Goal: Task Accomplishment & Management: Manage account settings

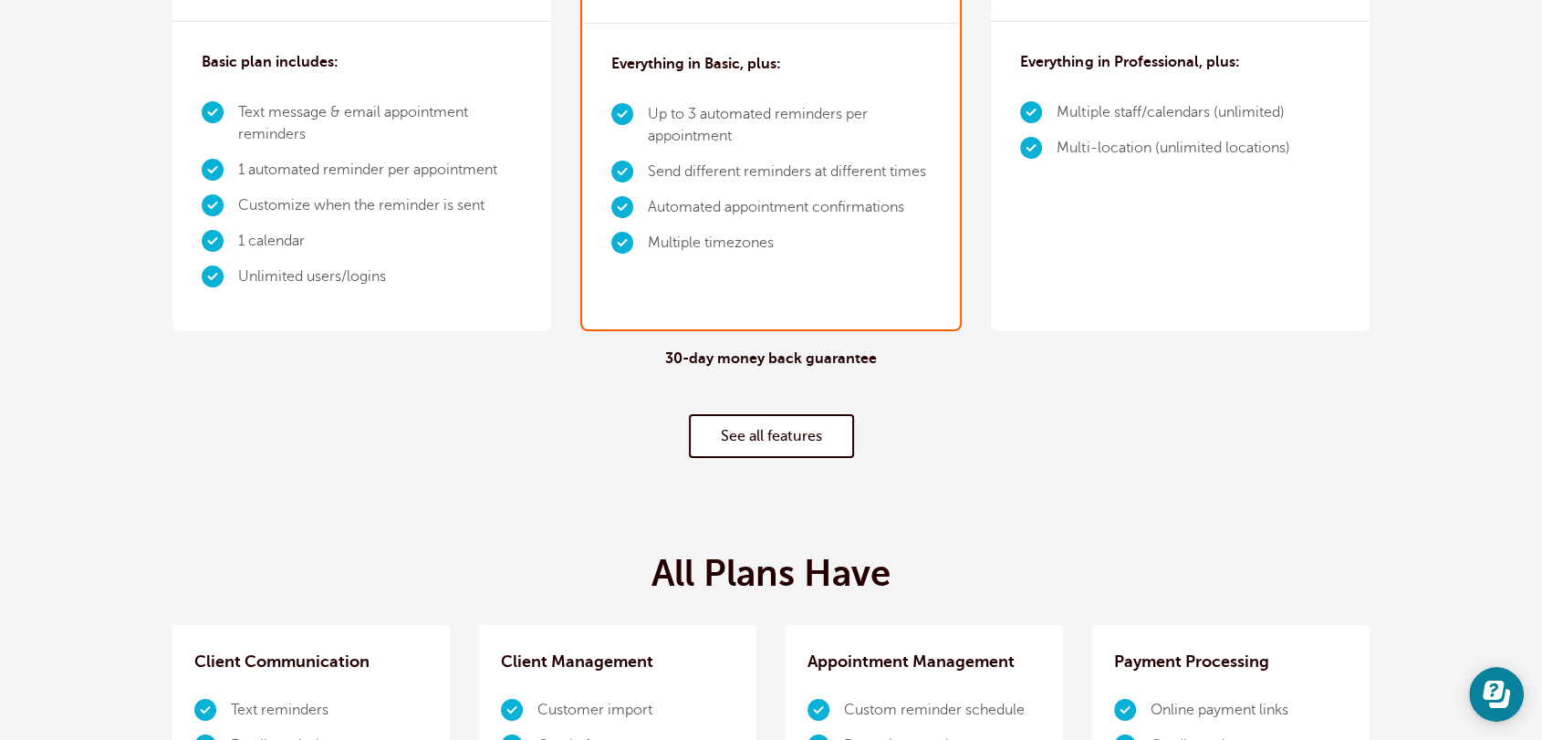
scroll to position [236, 0]
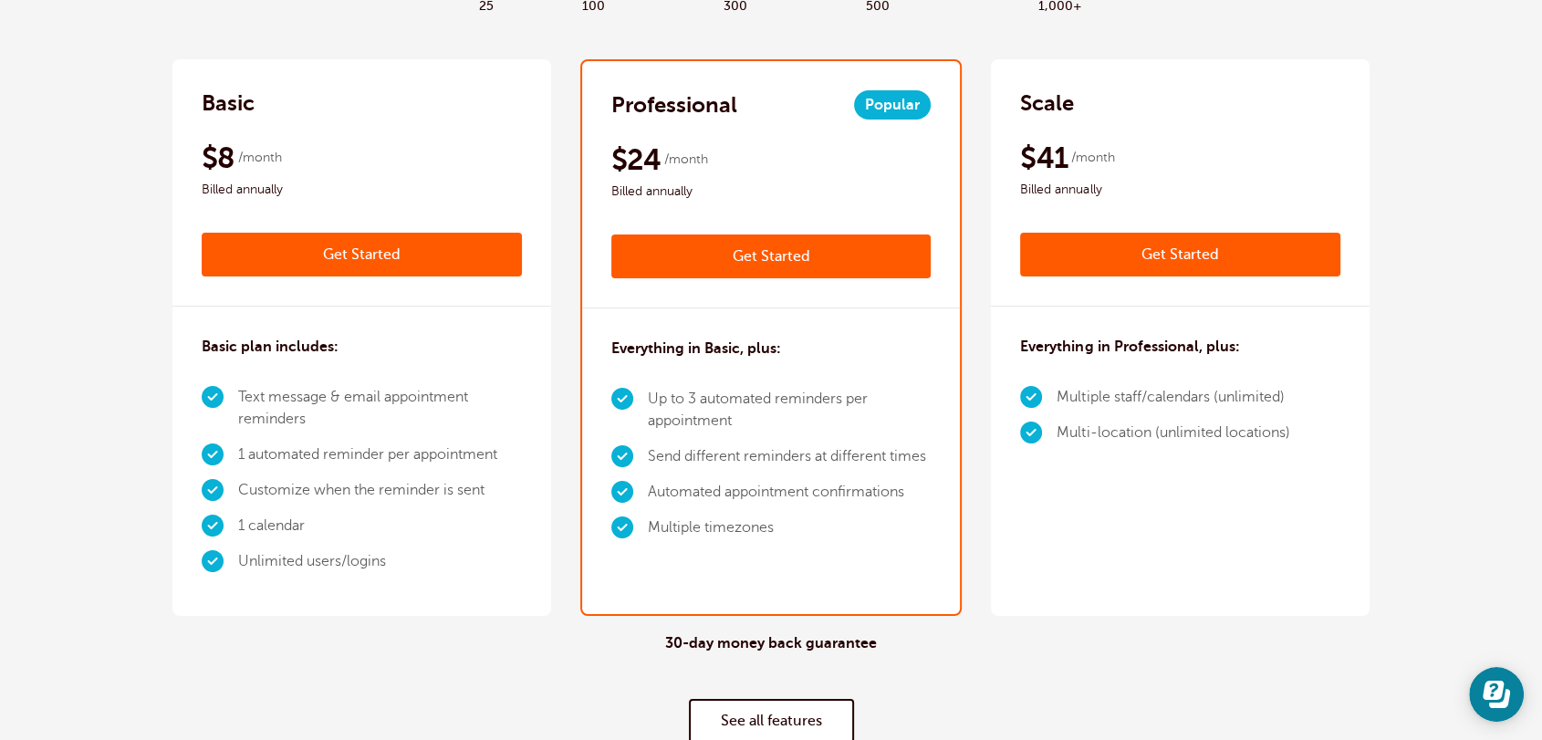
click at [452, 658] on div "30-day money back guarantee See all features" at bounding box center [770, 688] width 1197 height 145
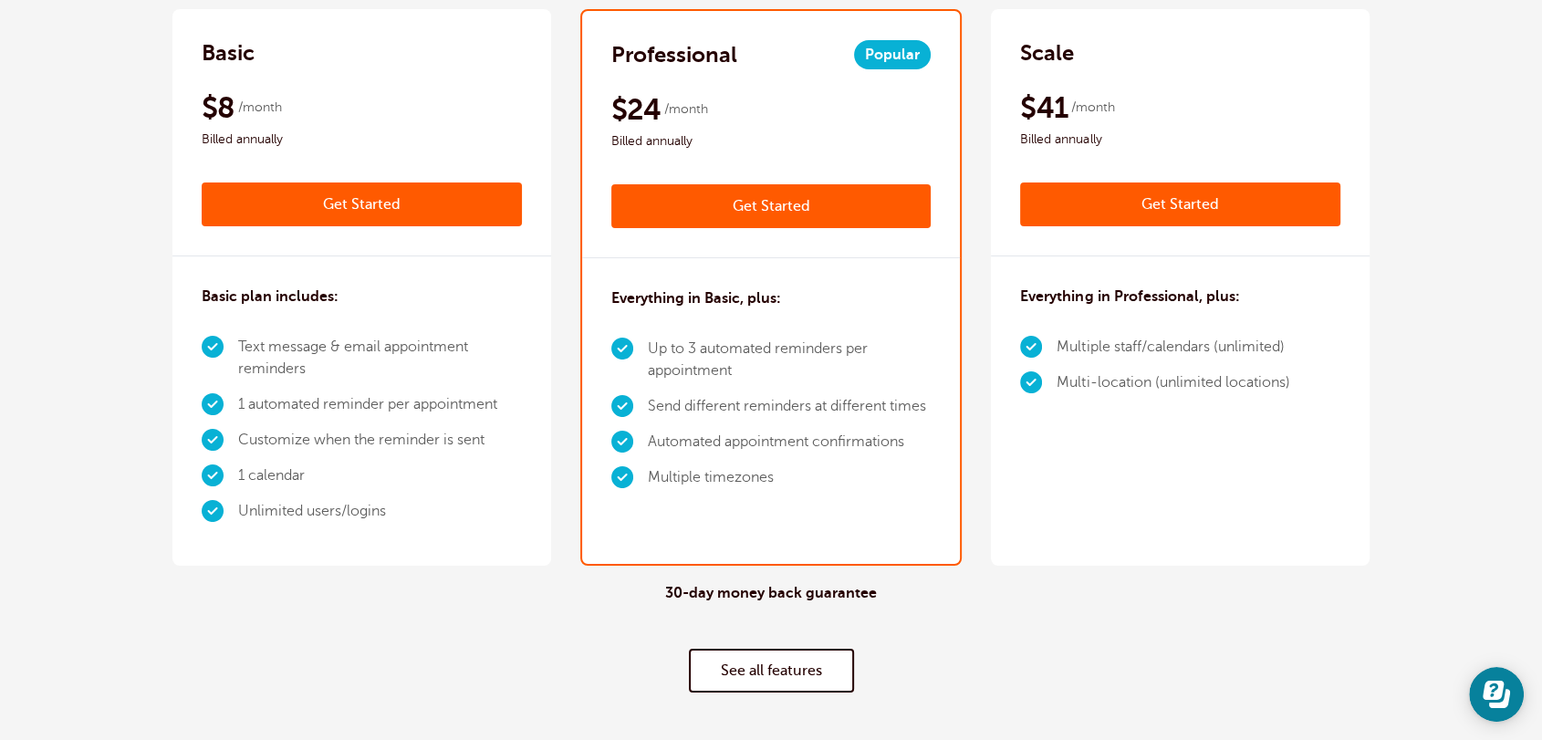
scroll to position [0, 0]
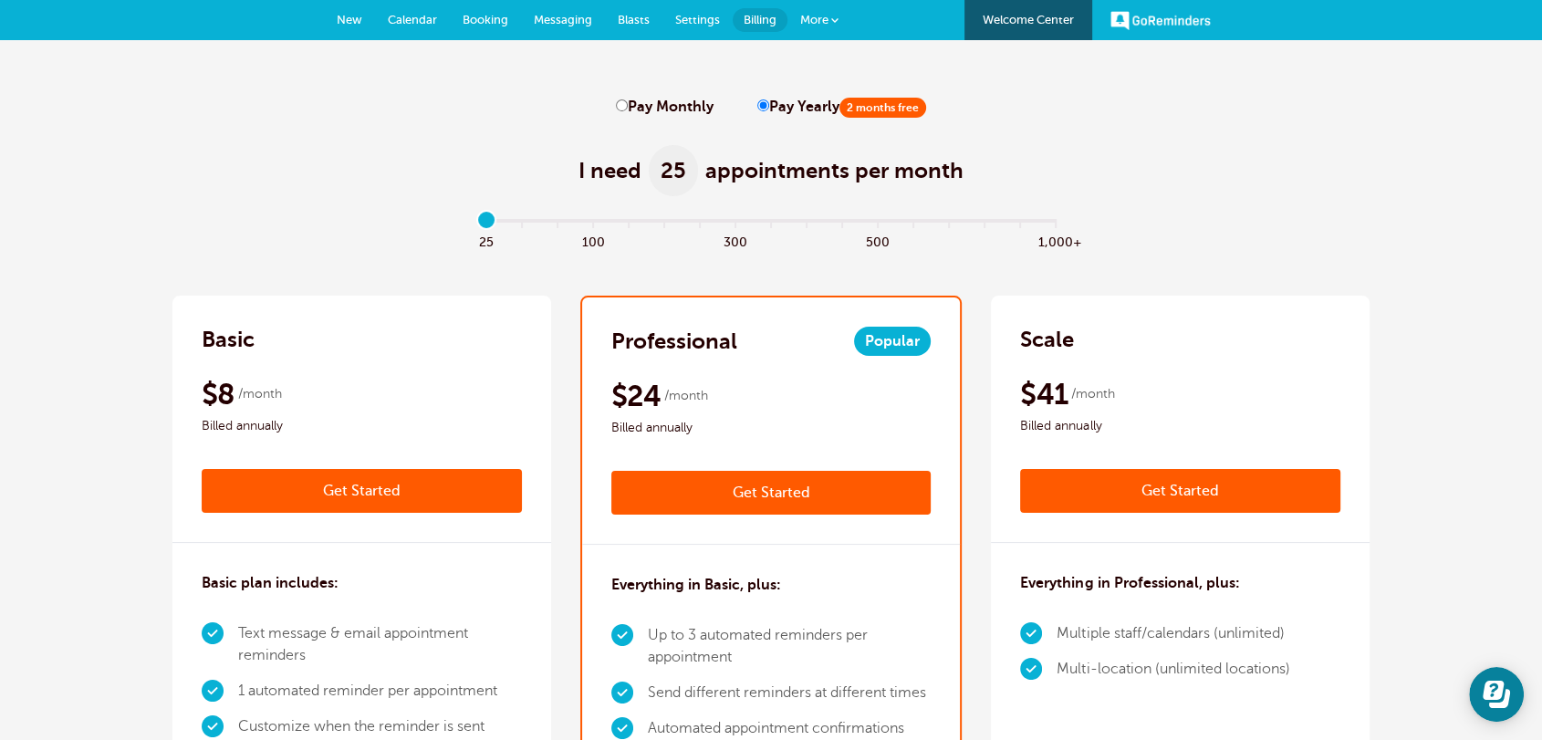
click at [630, 104] on label "Pay Monthly" at bounding box center [665, 107] width 98 height 17
click at [628, 104] on input "Pay Monthly" at bounding box center [622, 105] width 12 height 12
radio input "true"
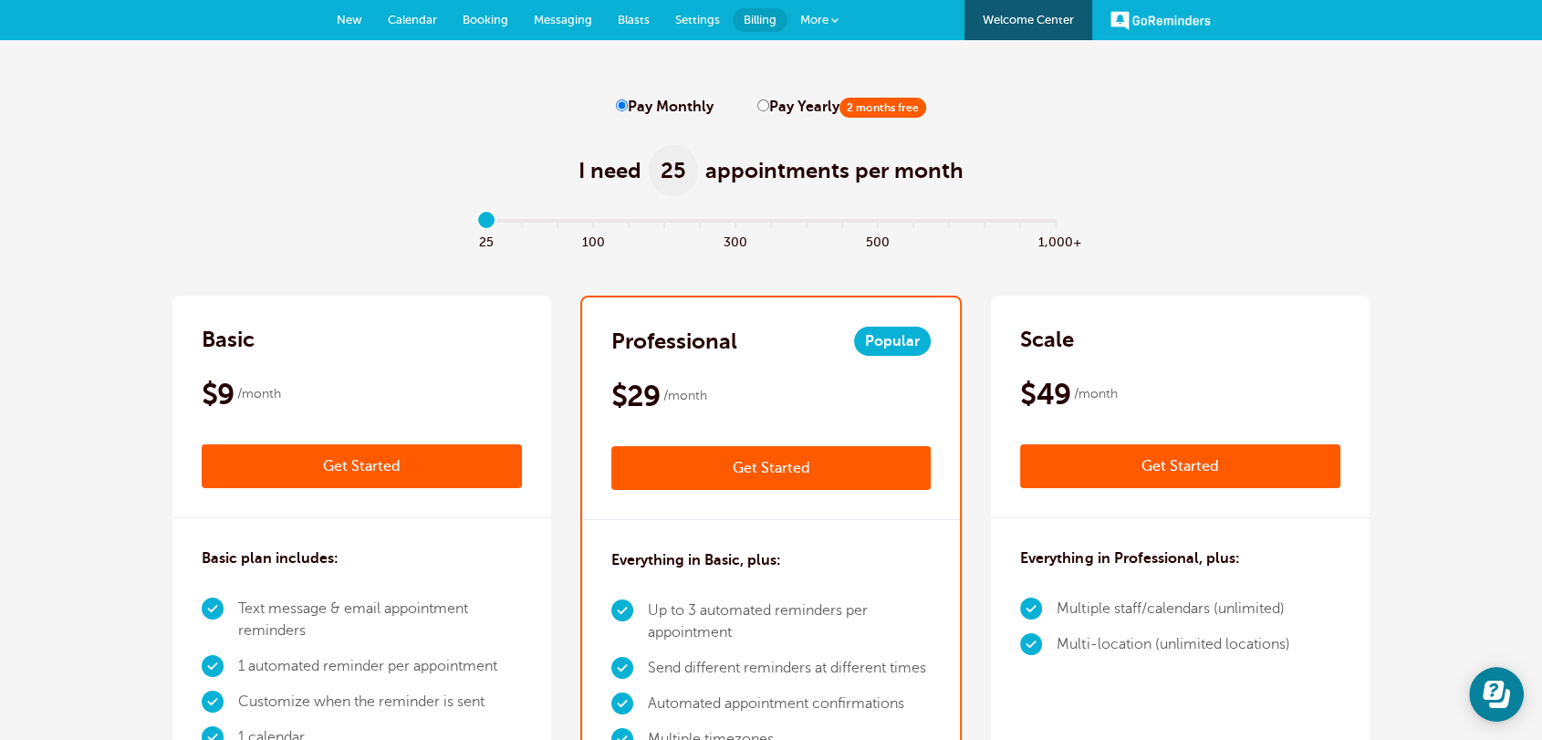
click at [759, 106] on input "Pay Yearly 2 months free" at bounding box center [763, 105] width 12 height 12
radio input "true"
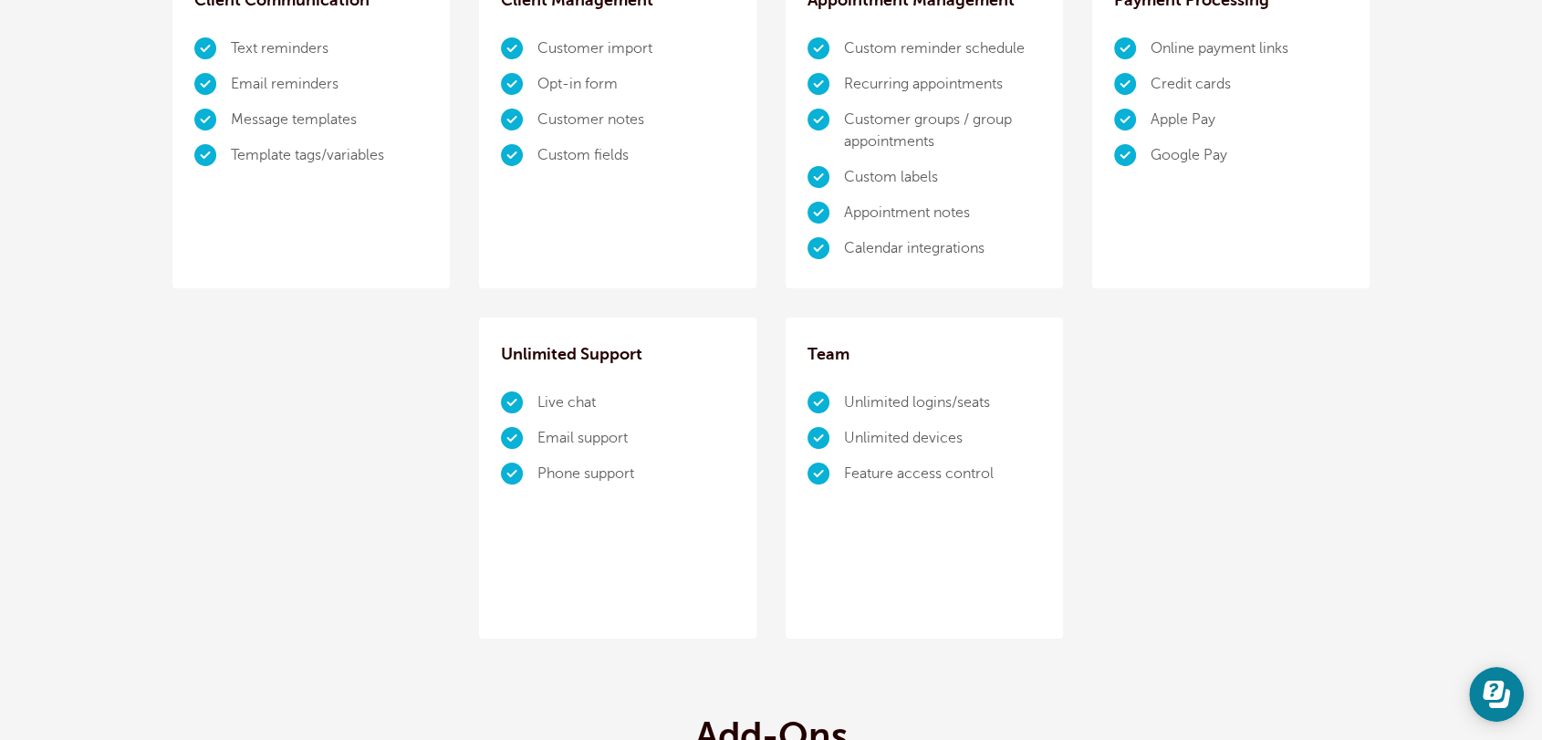
scroll to position [1892, 0]
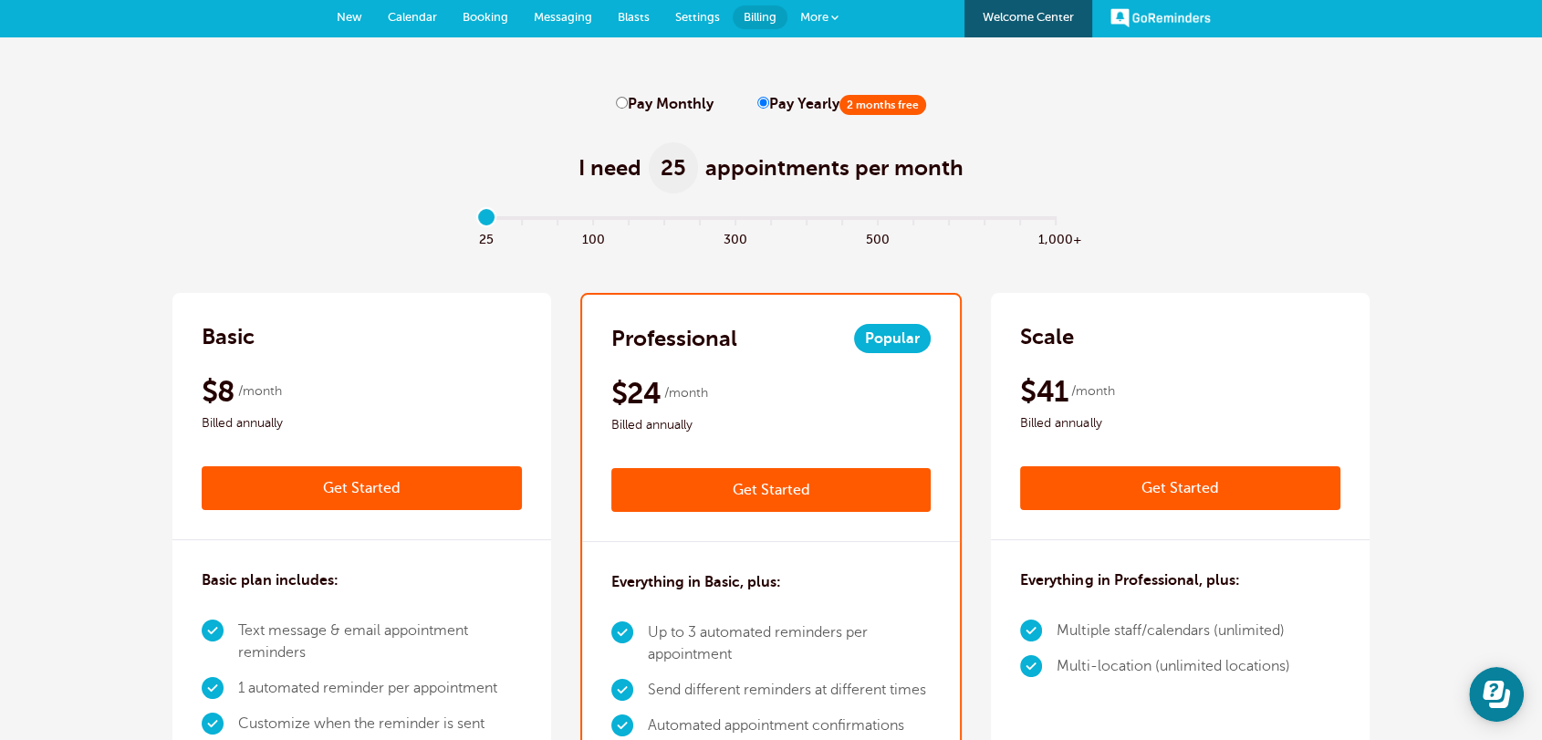
scroll to position [0, 0]
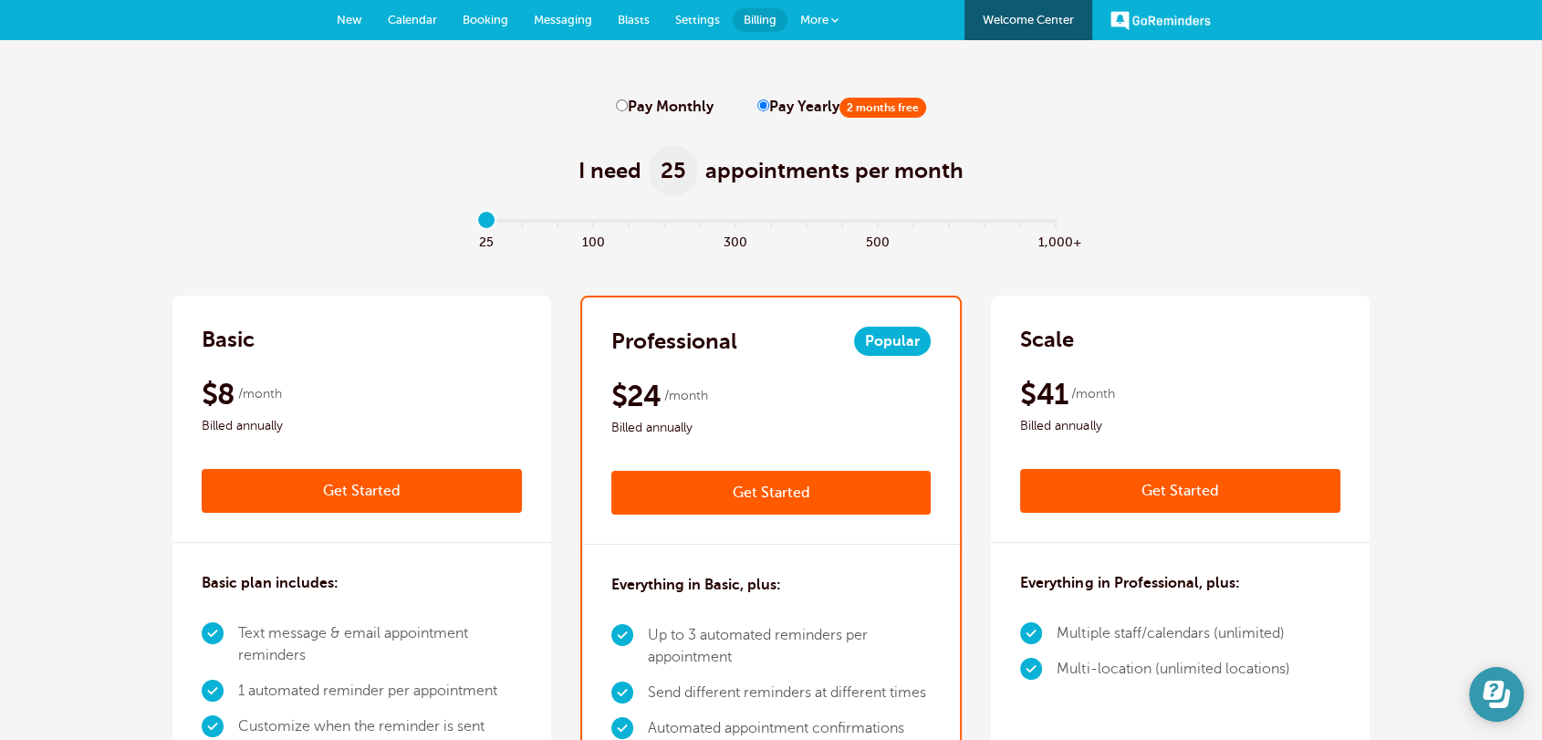
click at [1509, 719] on div at bounding box center [1496, 694] width 55 height 55
click at [1498, 692] on icon "Open Learn | Contact Us" at bounding box center [1493, 690] width 21 height 19
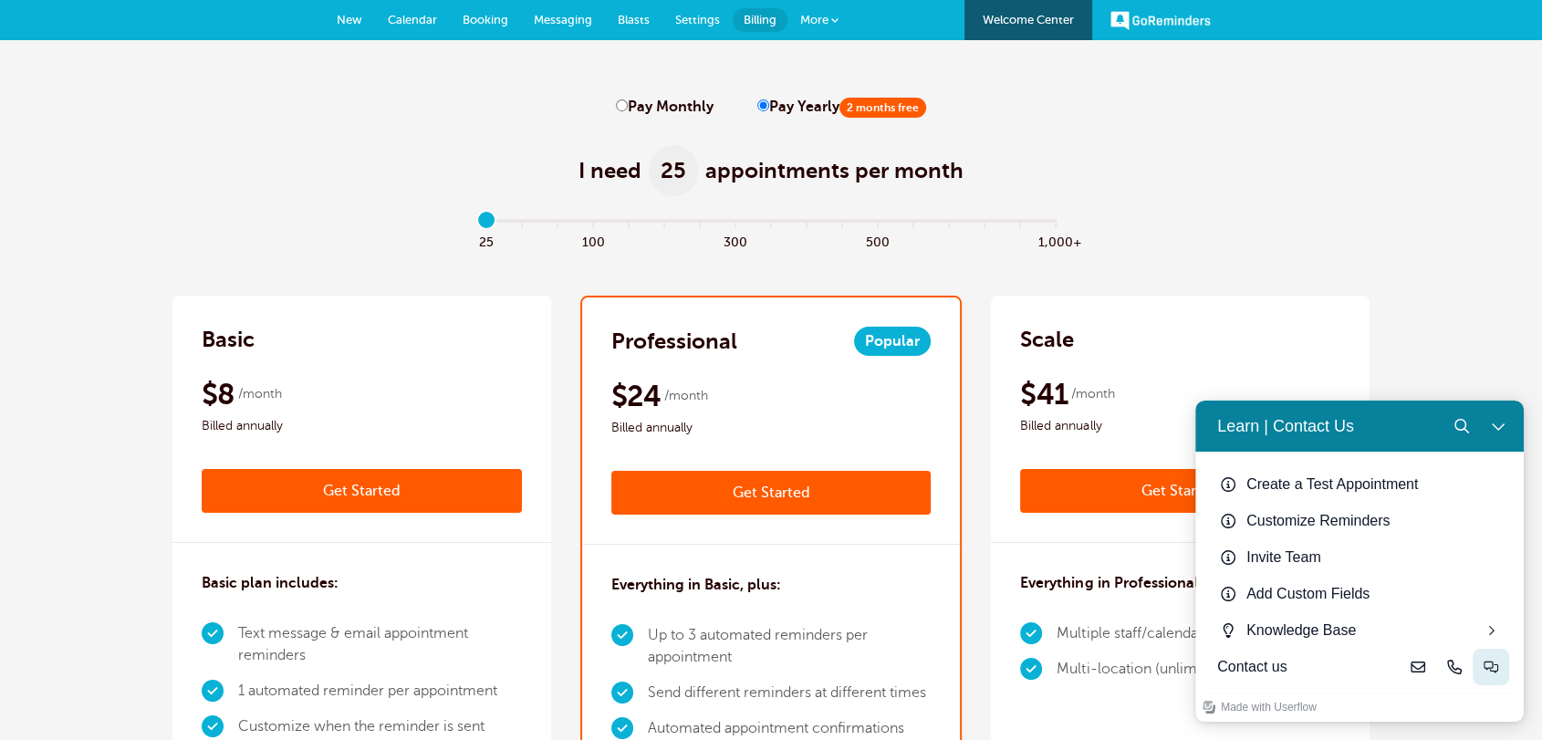
click at [1484, 669] on icon "Live-chat" at bounding box center [1491, 667] width 15 height 15
